Goal: Answer question/provide support

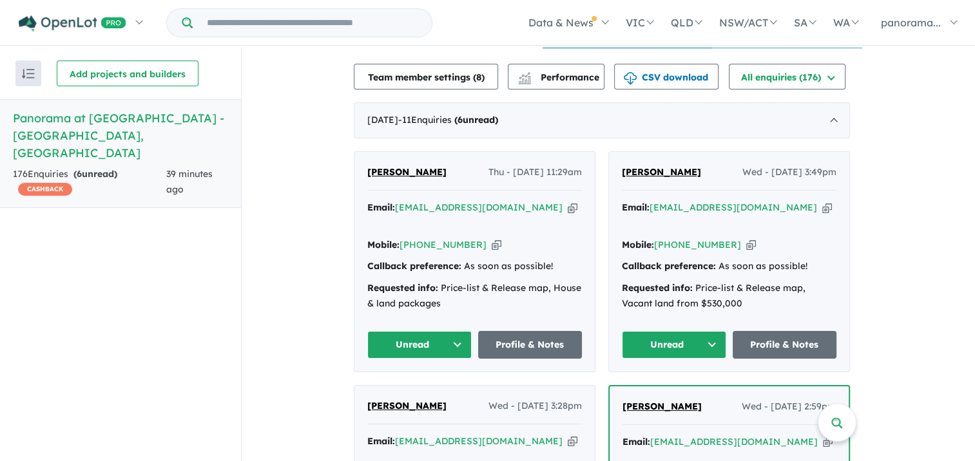
scroll to position [451, 0]
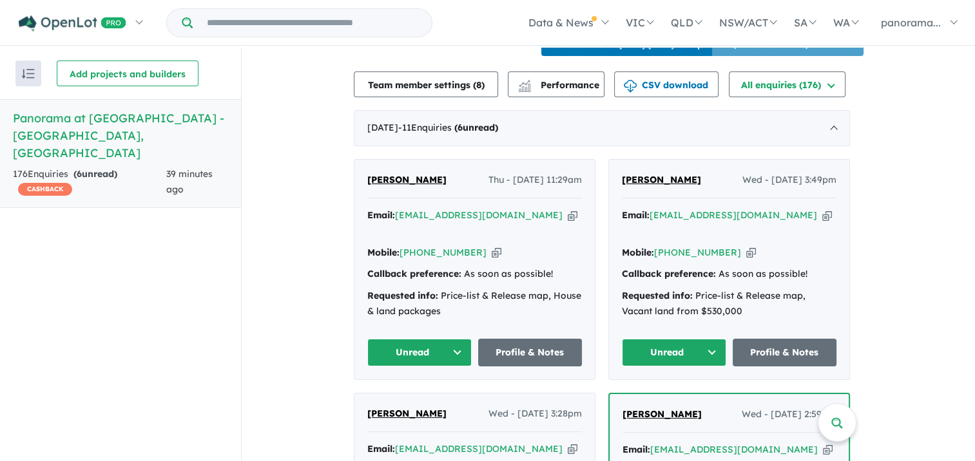
click at [459, 339] on button "Unread" at bounding box center [419, 353] width 104 height 28
click at [425, 398] on button "Assigned" at bounding box center [424, 413] width 112 height 30
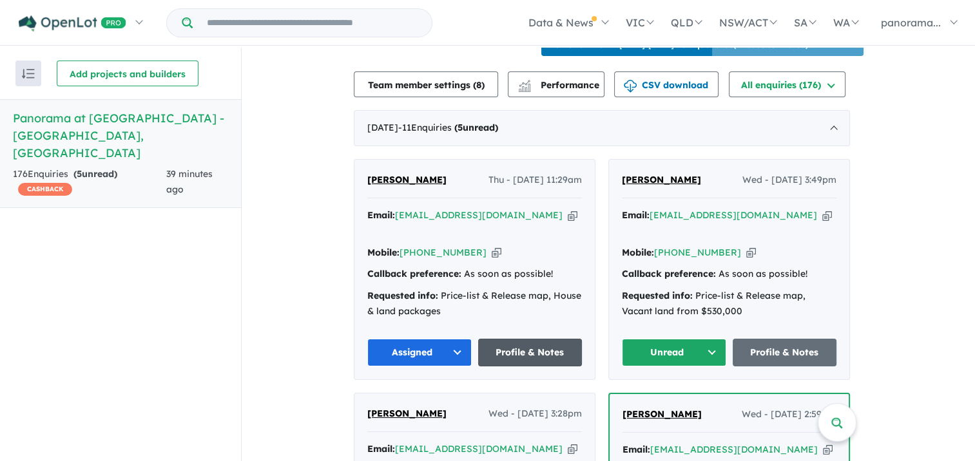
click at [500, 339] on link "Profile & Notes" at bounding box center [530, 353] width 104 height 28
click at [696, 340] on button "Unread" at bounding box center [674, 353] width 104 height 28
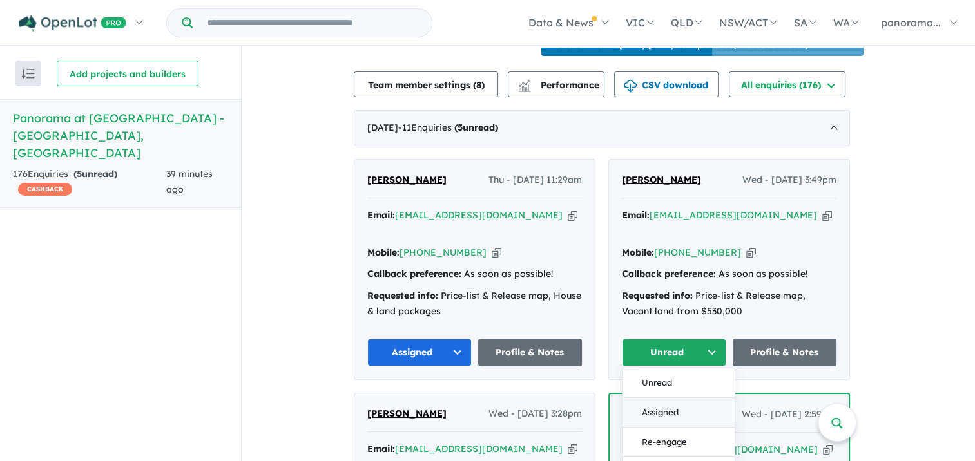
click at [690, 398] on button "Assigned" at bounding box center [679, 413] width 112 height 30
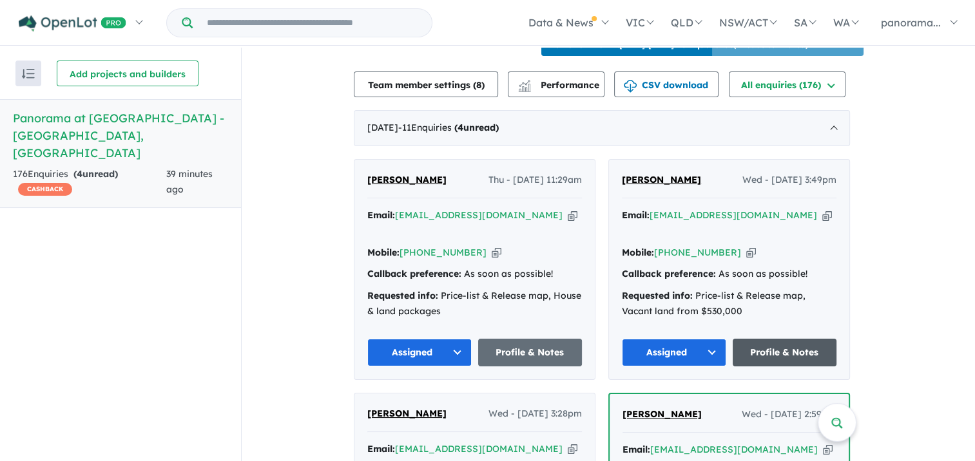
click at [771, 339] on link "Profile & Notes" at bounding box center [785, 353] width 104 height 28
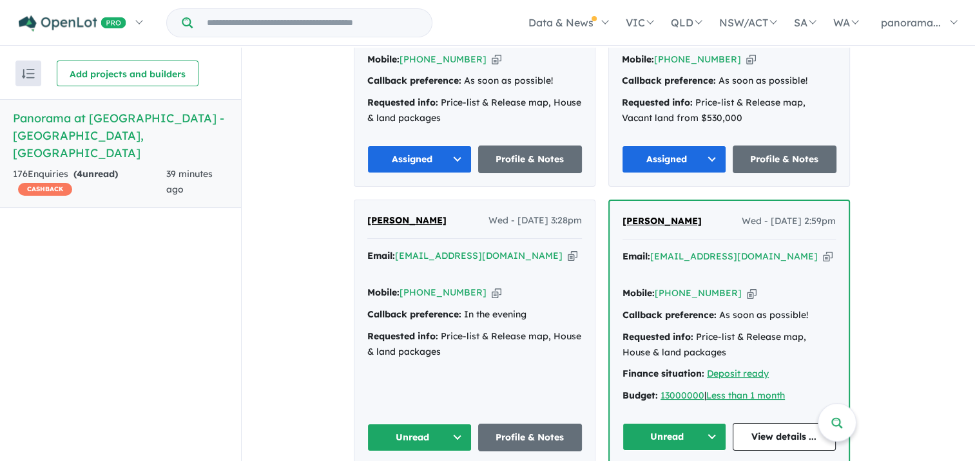
scroll to position [709, 0]
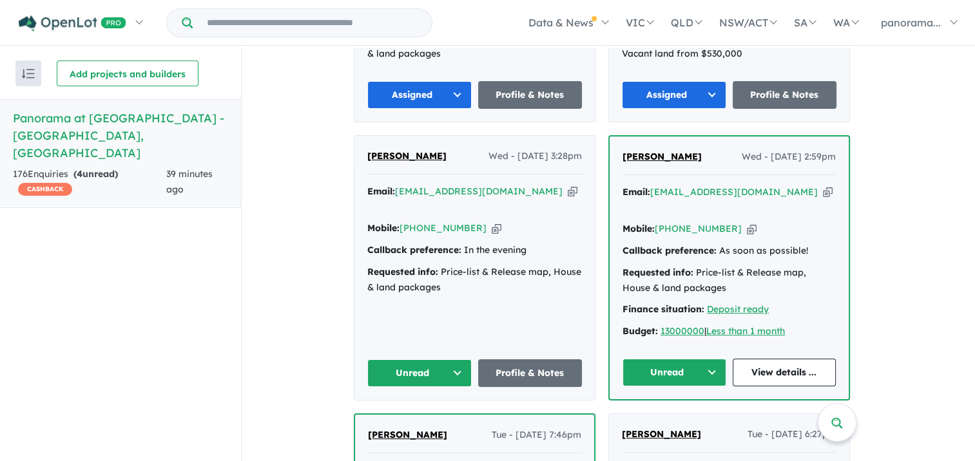
click at [457, 360] on button "Unread" at bounding box center [419, 374] width 104 height 28
click at [448, 419] on button "Assigned" at bounding box center [424, 434] width 112 height 30
click at [508, 360] on link "Profile & Notes" at bounding box center [530, 374] width 104 height 28
click at [668, 359] on button "Unread" at bounding box center [675, 373] width 104 height 28
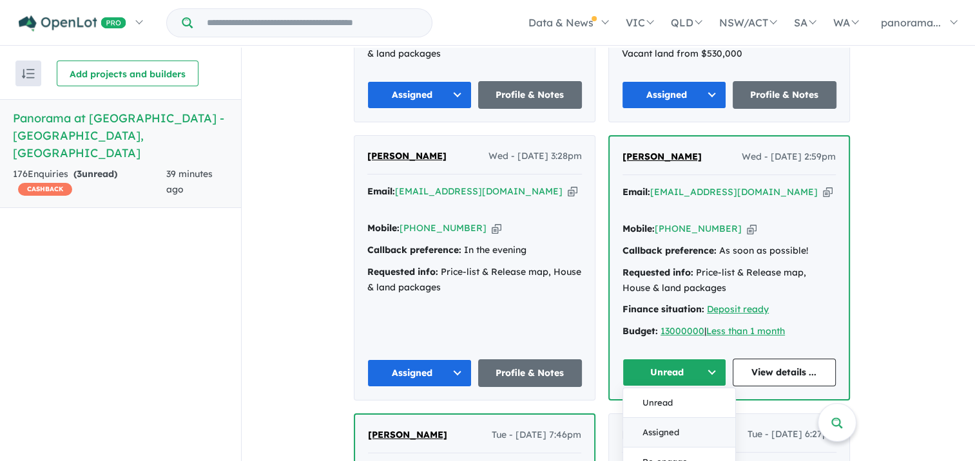
click at [660, 418] on button "Assigned" at bounding box center [679, 433] width 112 height 30
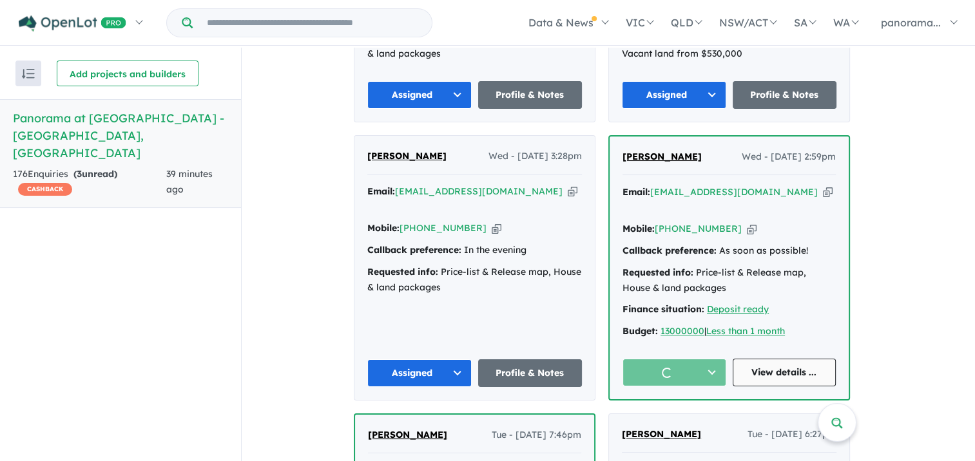
click at [745, 359] on link "View details ..." at bounding box center [785, 373] width 104 height 28
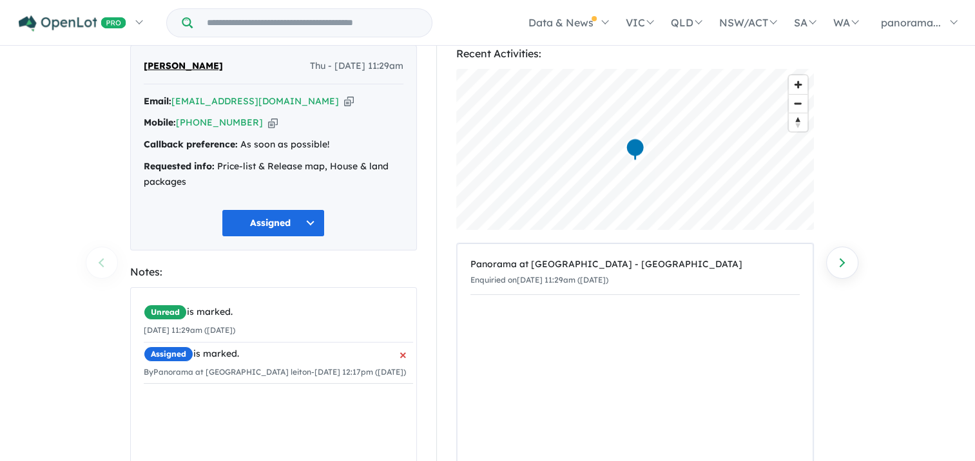
scroll to position [64, 0]
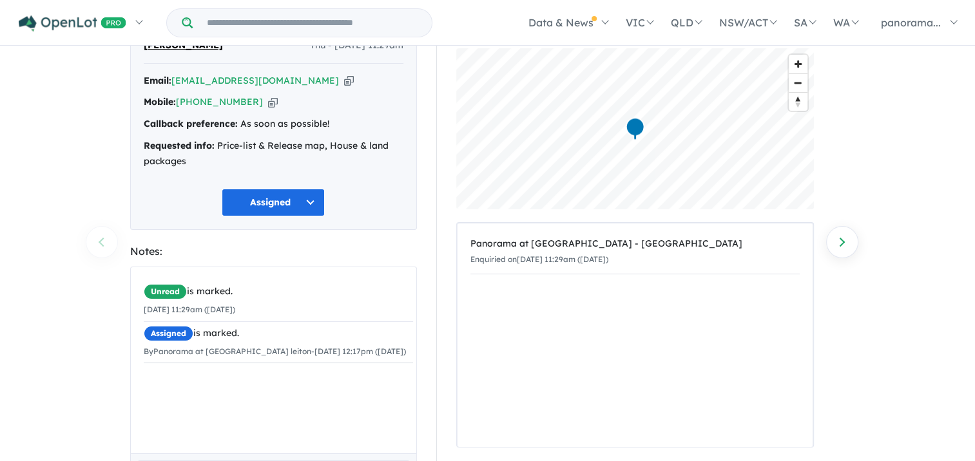
click at [278, 300] on li "Unread is marked. 14/08/2025 11:29am (Thursday)" at bounding box center [278, 301] width 269 height 42
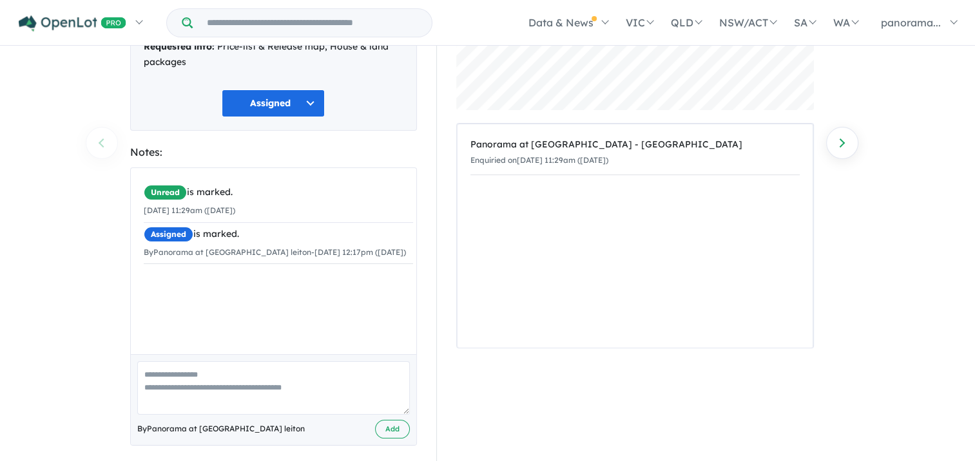
scroll to position [173, 0]
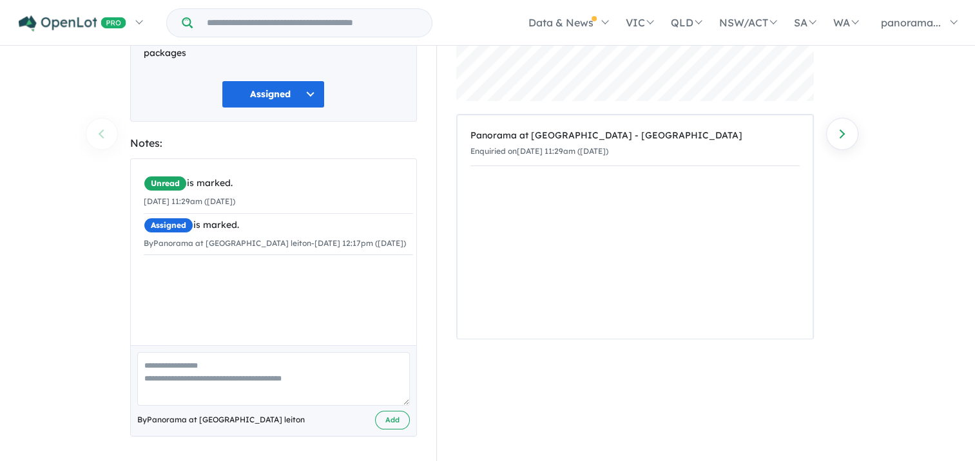
click at [258, 368] on textarea at bounding box center [273, 379] width 273 height 53
type textarea "**********"
click at [383, 417] on button "Add" at bounding box center [392, 420] width 35 height 19
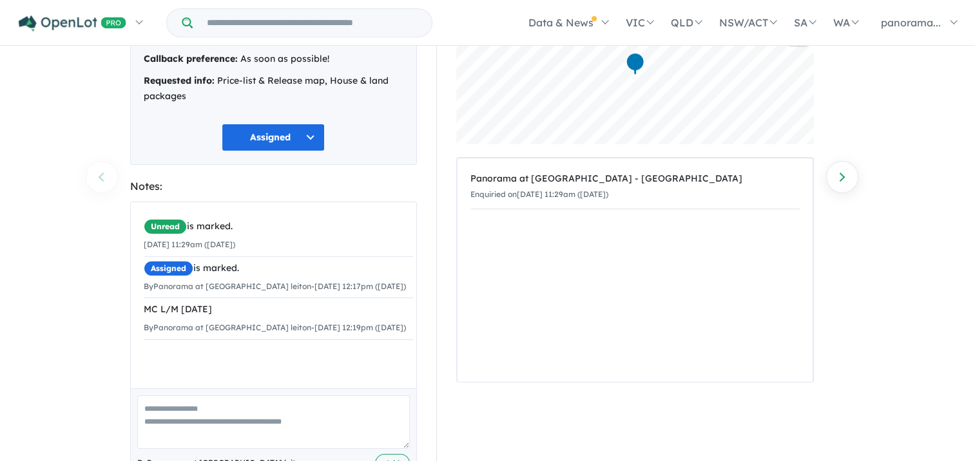
scroll to position [44, 0]
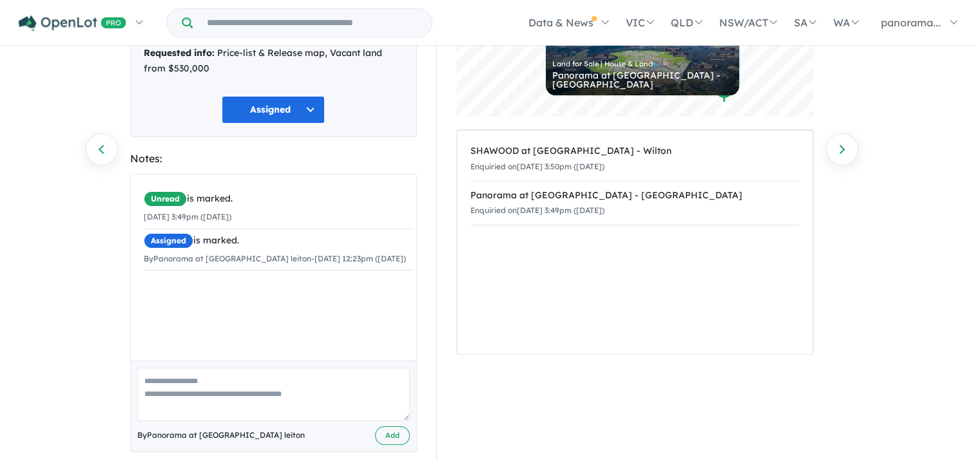
scroll to position [173, 0]
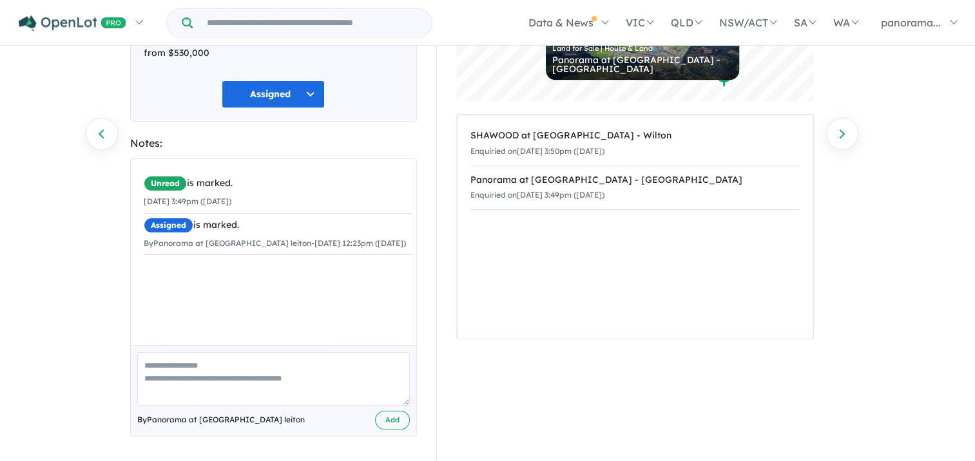
click at [177, 389] on textarea at bounding box center [273, 379] width 273 height 53
click at [177, 385] on textarea at bounding box center [273, 379] width 273 height 53
type textarea "**********"
click at [392, 418] on button "Add" at bounding box center [392, 420] width 35 height 19
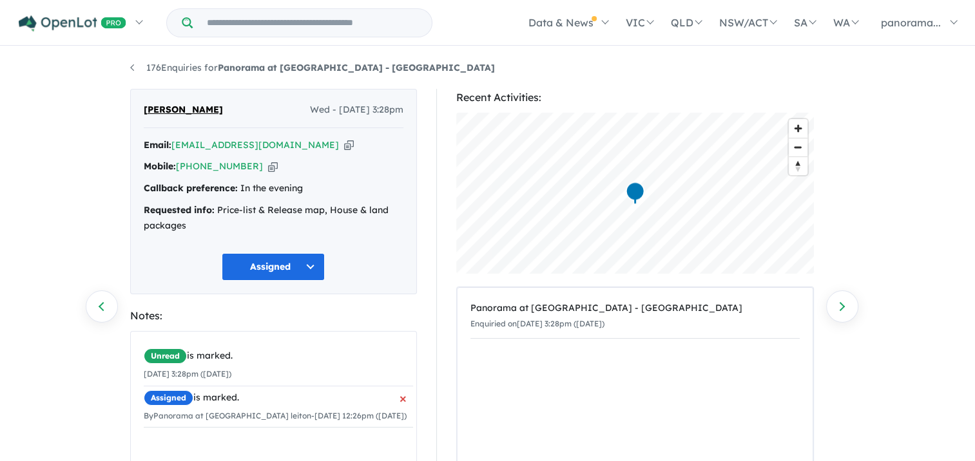
click at [350, 402] on div "Assigned is marked." at bounding box center [278, 398] width 269 height 15
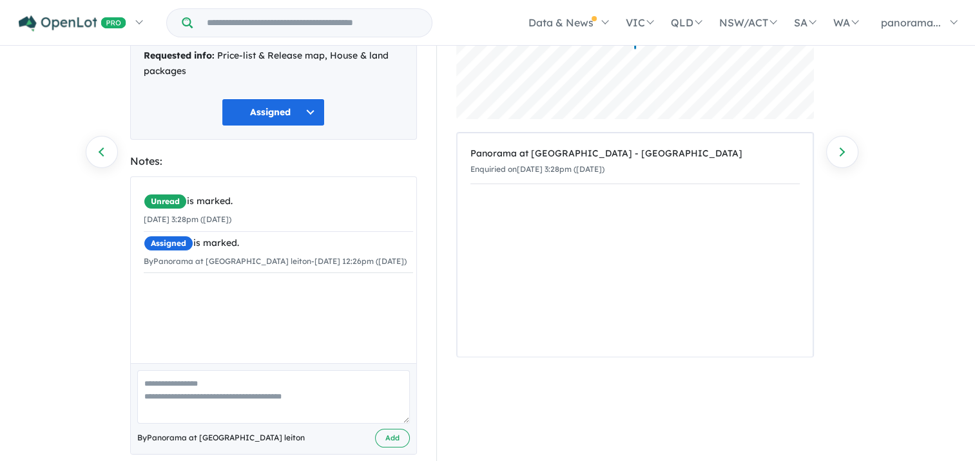
scroll to position [173, 0]
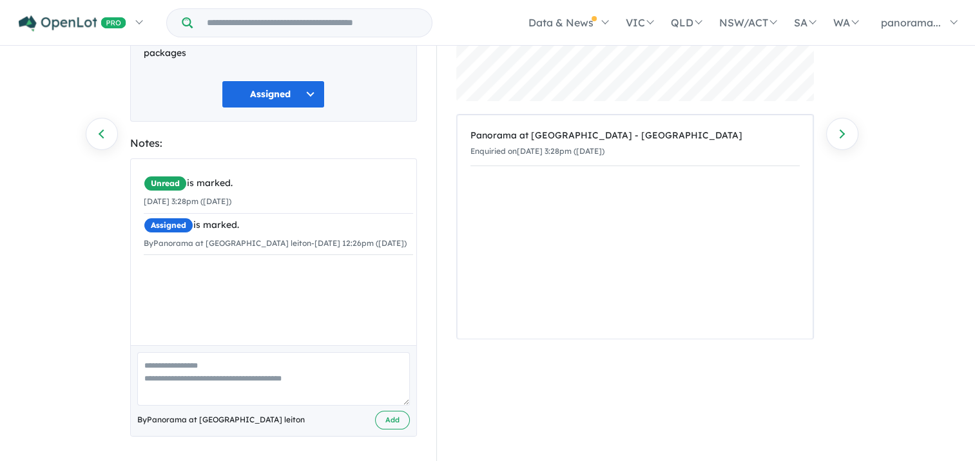
click at [236, 392] on textarea at bounding box center [273, 379] width 273 height 53
type textarea "**********"
click at [385, 416] on button "Add" at bounding box center [392, 420] width 35 height 19
